Goal: Navigation & Orientation: Find specific page/section

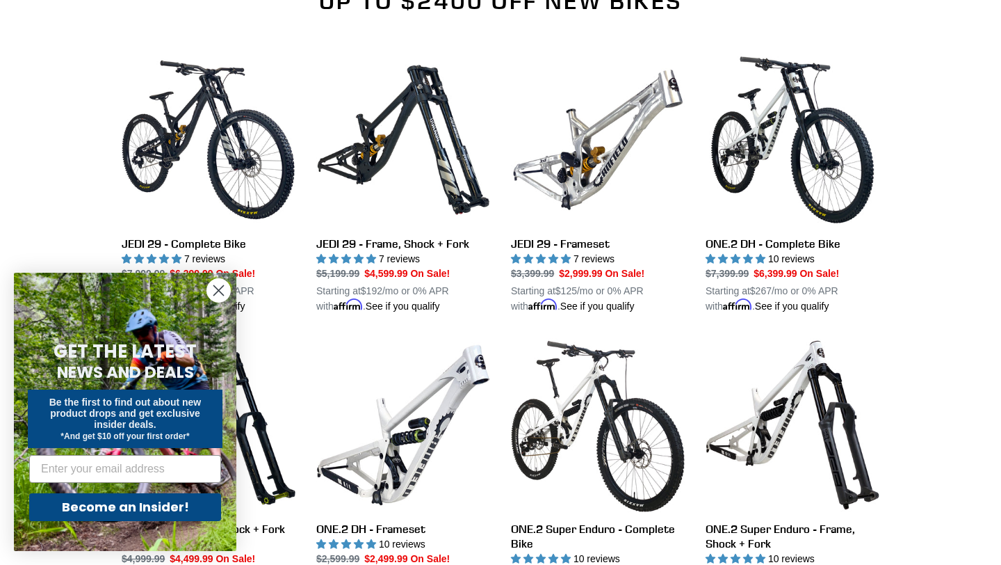
scroll to position [1176, 0]
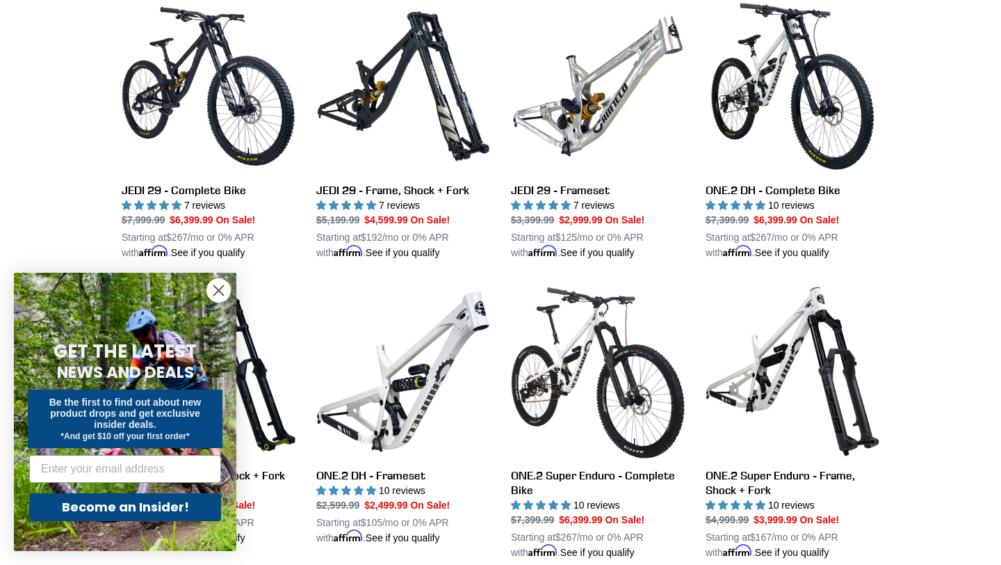
click at [213, 287] on circle "Close dialog" at bounding box center [218, 290] width 23 height 23
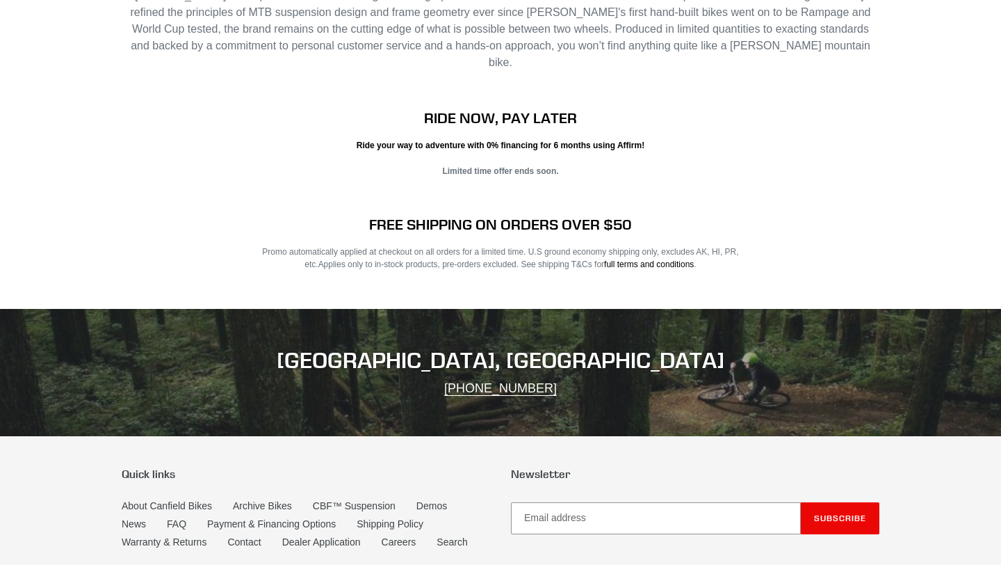
scroll to position [2431, 0]
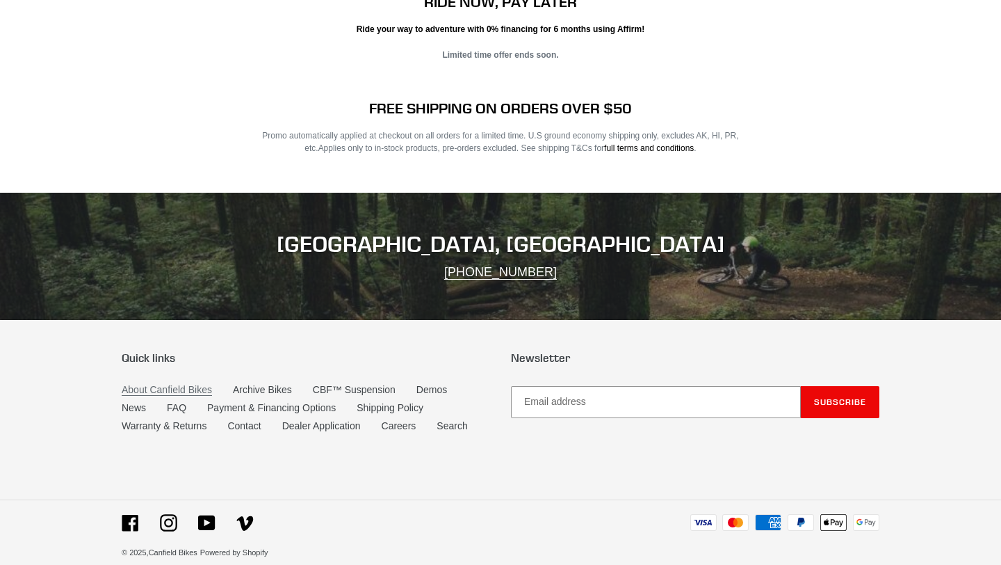
click at [154, 384] on link "About Canfield Bikes" at bounding box center [167, 390] width 90 height 12
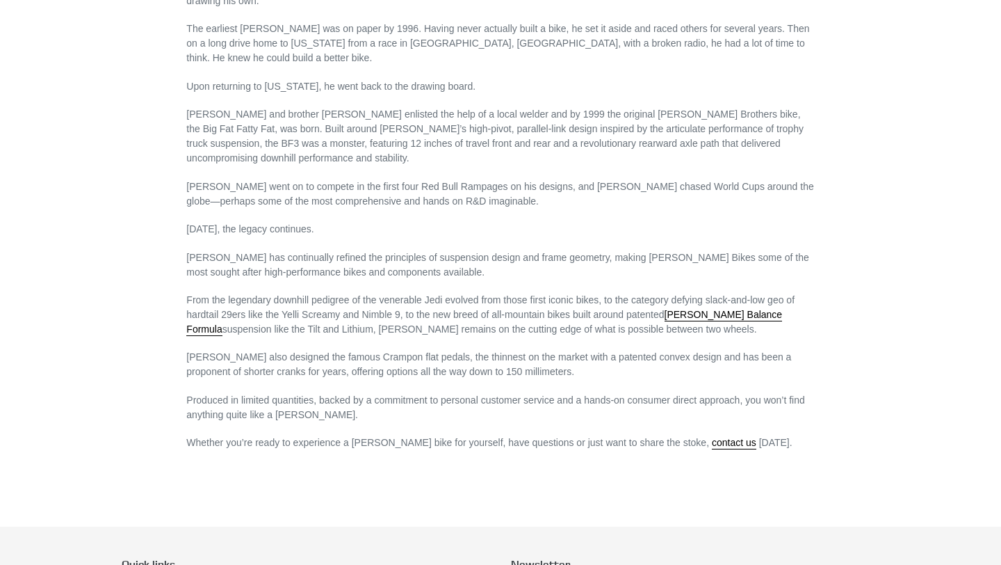
scroll to position [942, 0]
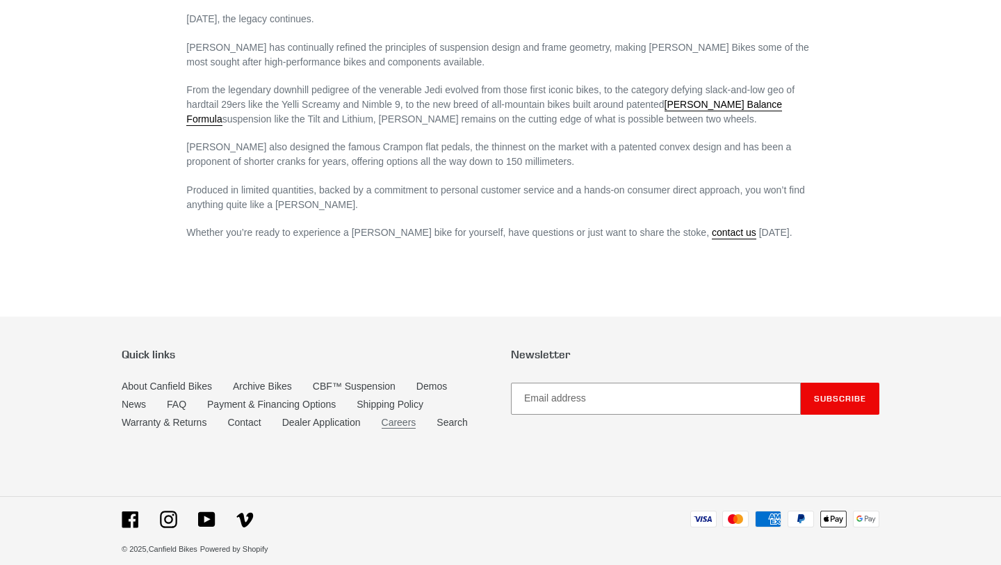
click at [398, 417] on link "Careers" at bounding box center [399, 423] width 35 height 12
